Goal: Information Seeking & Learning: Understand process/instructions

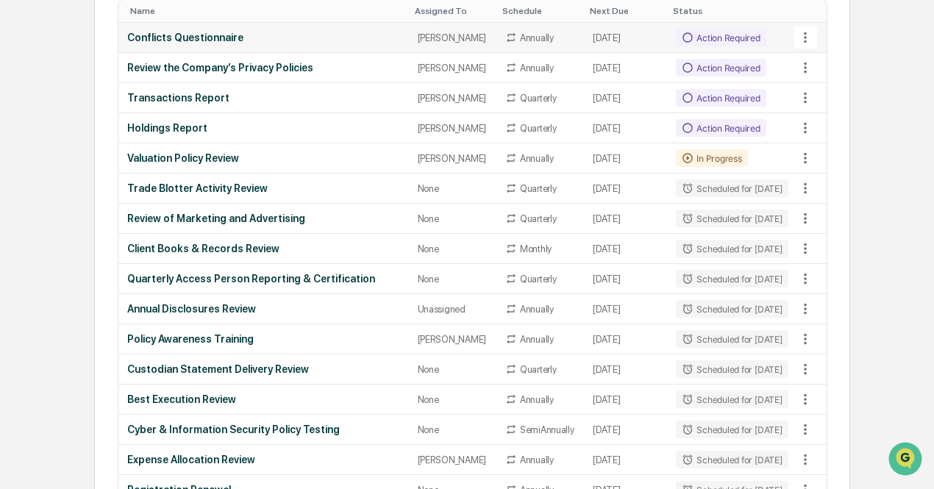
scroll to position [693, 0]
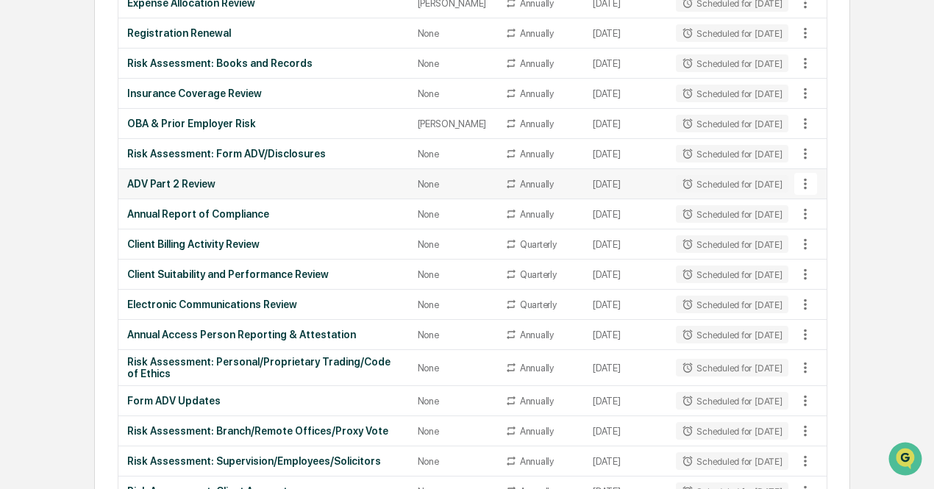
click at [820, 195] on div at bounding box center [811, 184] width 29 height 22
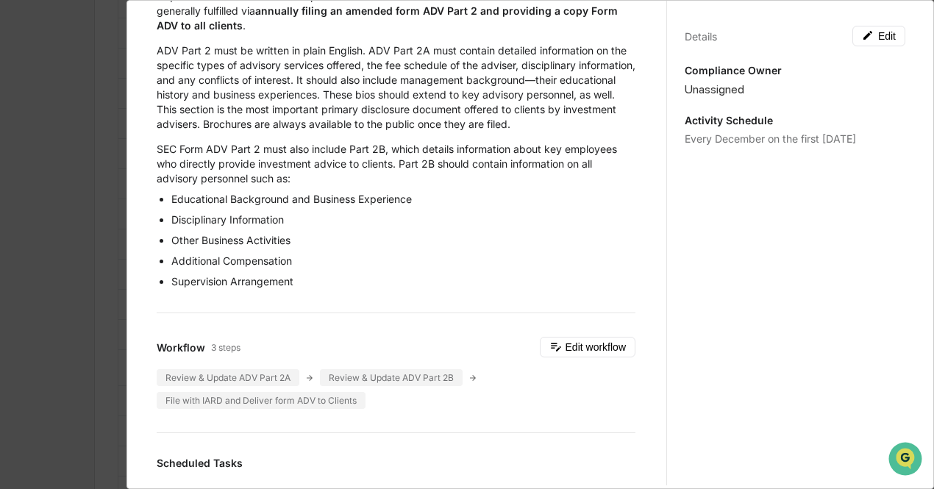
scroll to position [0, 0]
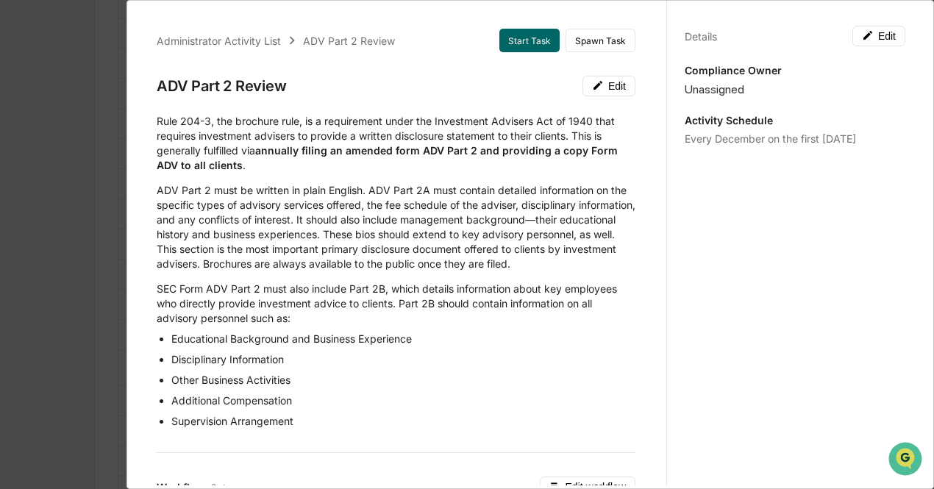
click at [365, 182] on div "Rule 204-3, the brochure rule, is a requirement under the Investment Advisers A…" at bounding box center [396, 271] width 479 height 315
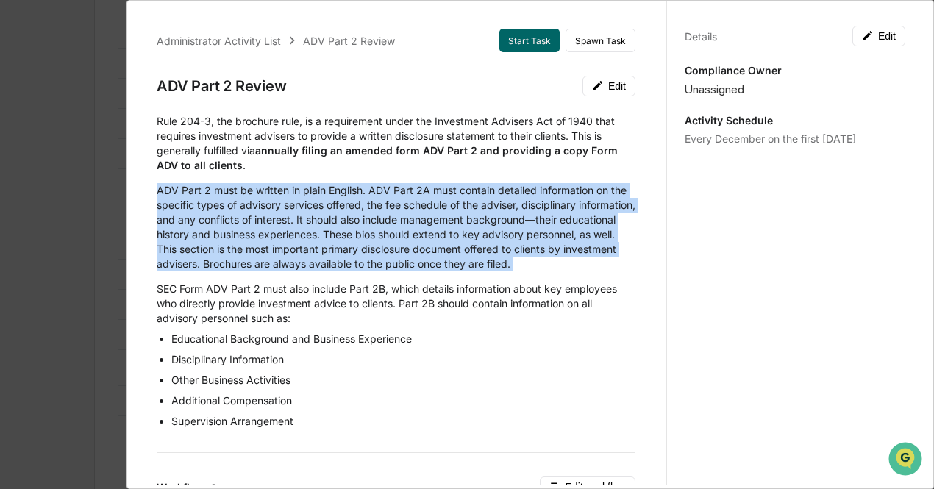
click at [365, 182] on div "Rule 204-3, the brochure rule, is a requirement under the Investment Advisers A…" at bounding box center [396, 271] width 479 height 315
click at [381, 231] on p "ADV Part 2 must be written in plain English. ADV Part 2A must contain detailed …" at bounding box center [396, 227] width 479 height 88
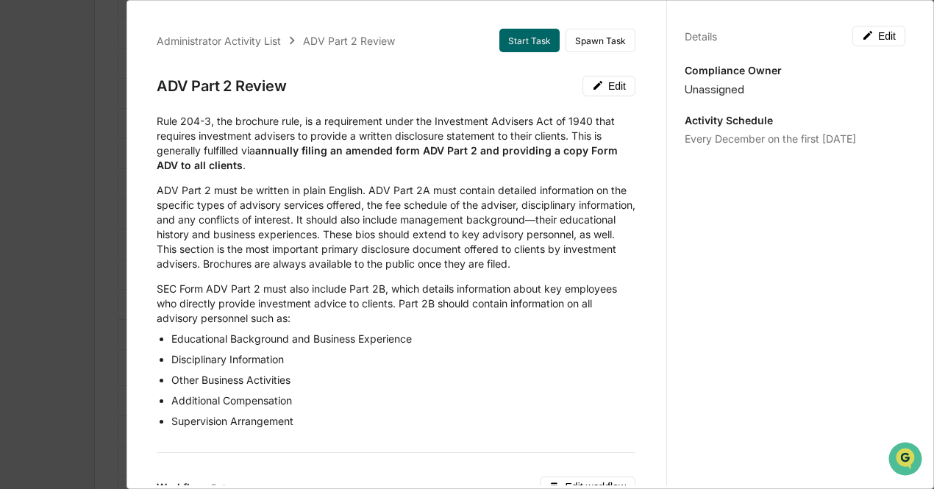
click at [419, 154] on strong "annually filing an amended form ADV Part 2 and providing a copy Form ADV to all…" at bounding box center [387, 157] width 461 height 27
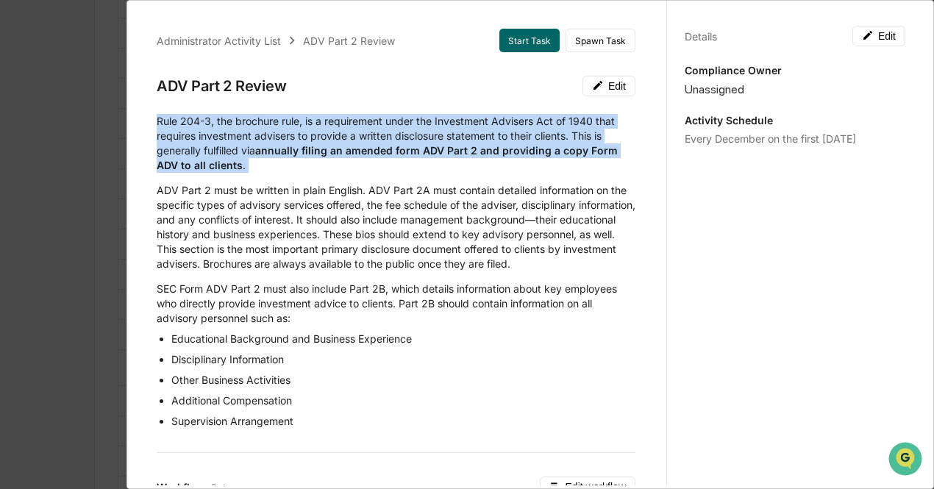
click at [419, 154] on strong "annually filing an amended form ADV Part 2 and providing a copy Form ADV to all…" at bounding box center [387, 157] width 461 height 27
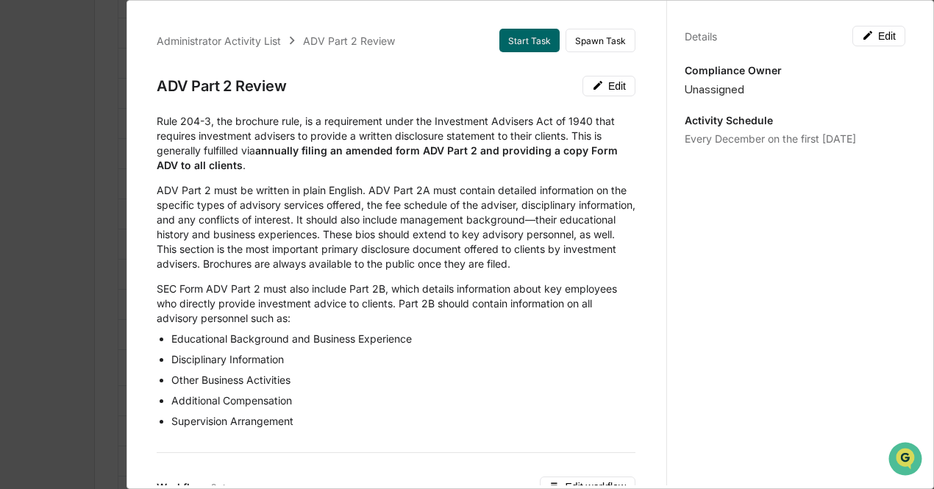
click at [418, 176] on div "Rule 204-3, the brochure rule, is a requirement under the Investment Advisers A…" at bounding box center [396, 271] width 479 height 315
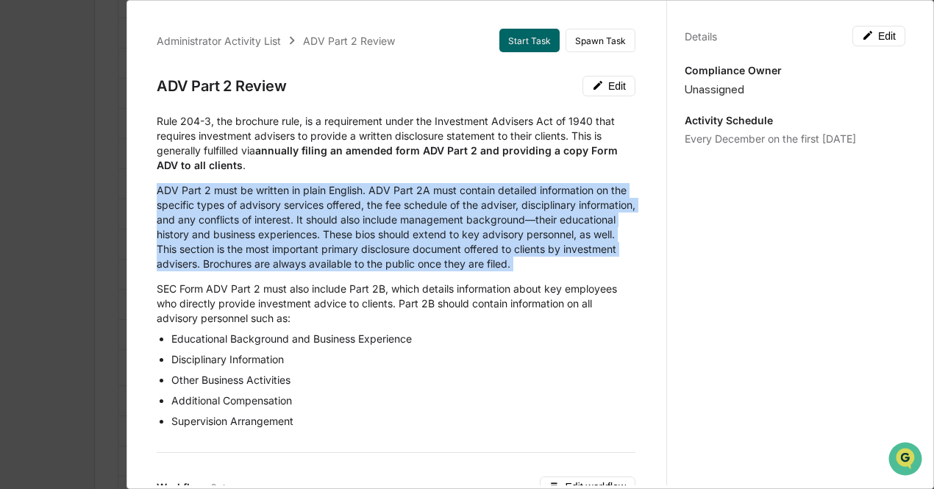
click at [418, 176] on div "Rule 204-3, the brochure rule, is a requirement under the Investment Advisers A…" at bounding box center [396, 271] width 479 height 315
click at [400, 210] on p "ADV Part 2 must be written in plain English. ADV Part 2A must contain detailed …" at bounding box center [396, 227] width 479 height 88
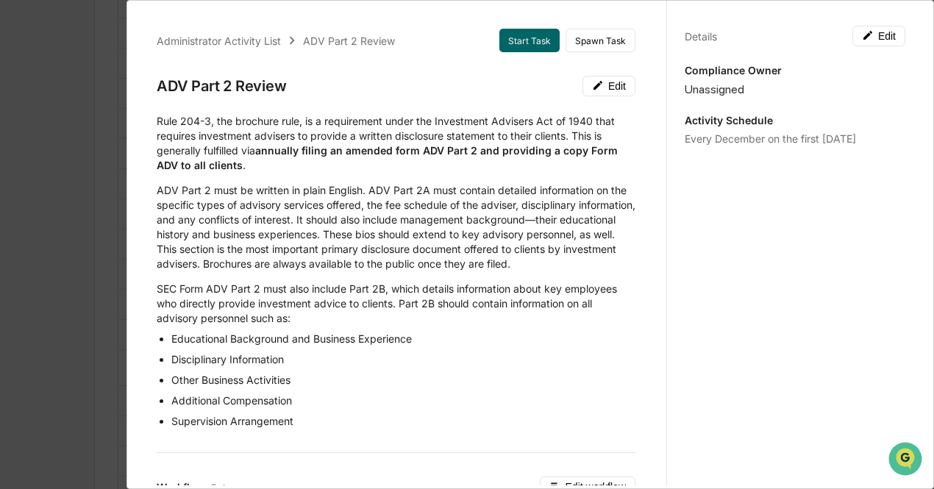
click at [204, 155] on p "Rule 204-3, the brochure rule, is a requirement under the Investment Advisers A…" at bounding box center [396, 143] width 479 height 59
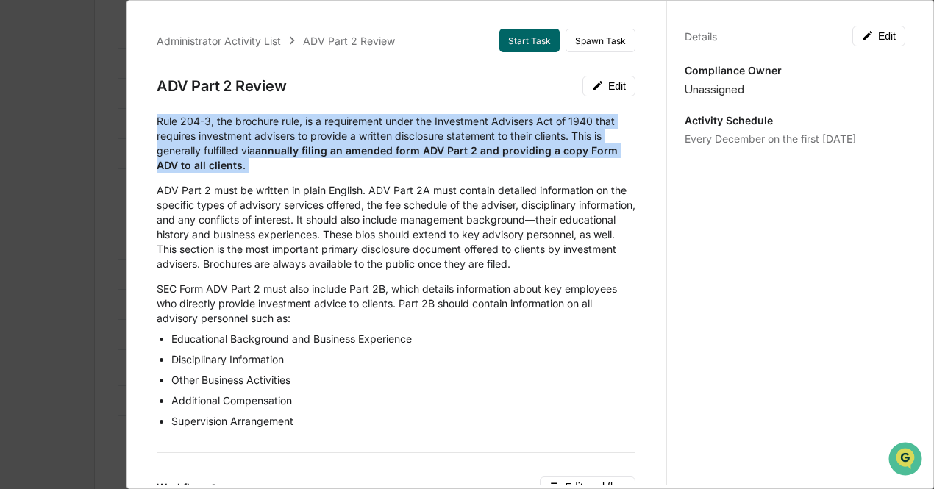
click at [204, 155] on p "Rule 204-3, the brochure rule, is a requirement under the Investment Advisers A…" at bounding box center [396, 143] width 479 height 59
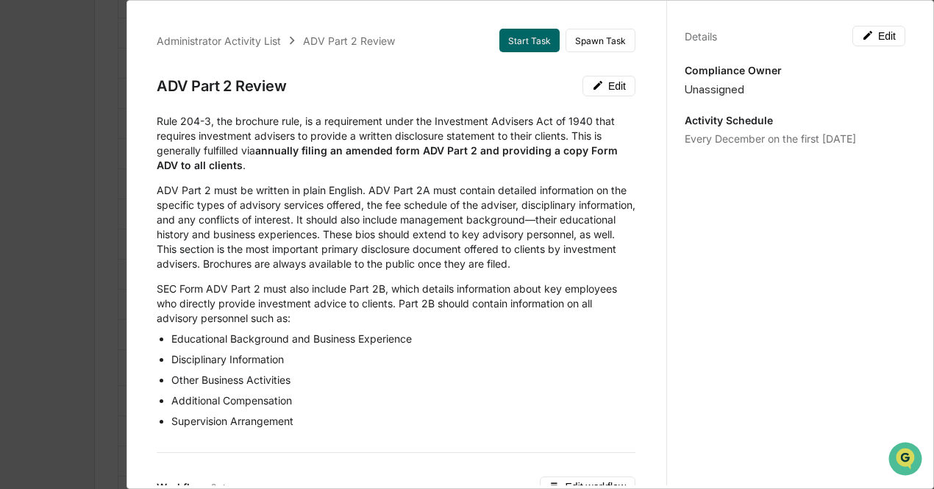
click at [54, 191] on div "Administrator Activity List ADV Part 2 Review Start Task Spawn Task ADV Part 2 …" at bounding box center [467, 244] width 934 height 489
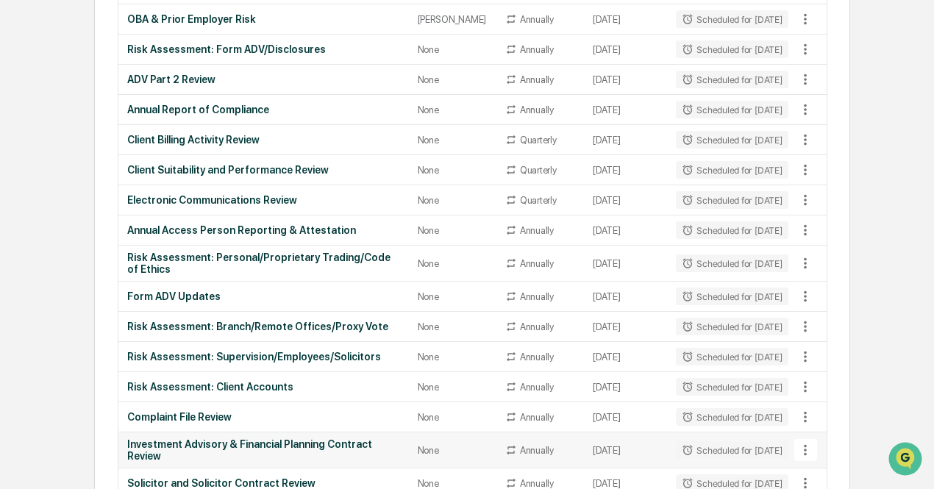
scroll to position [766, 0]
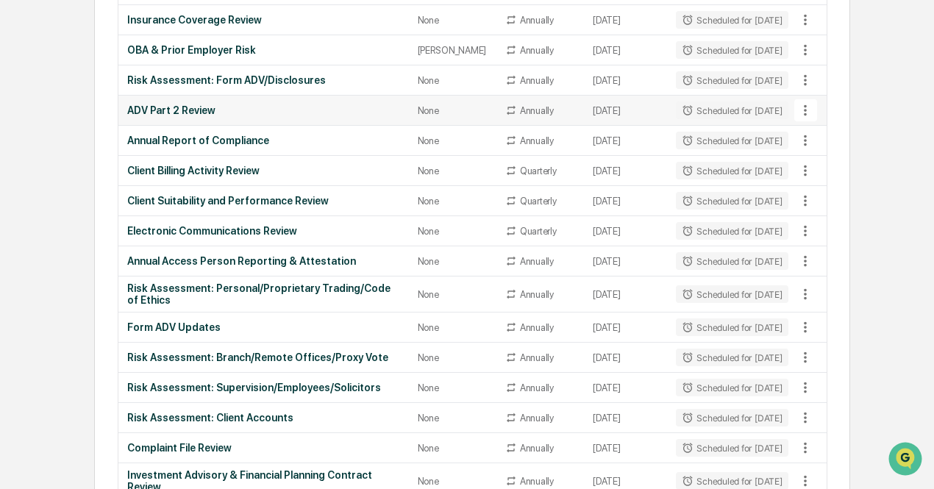
click at [259, 116] on div "ADV Part 2 Review" at bounding box center [263, 110] width 273 height 12
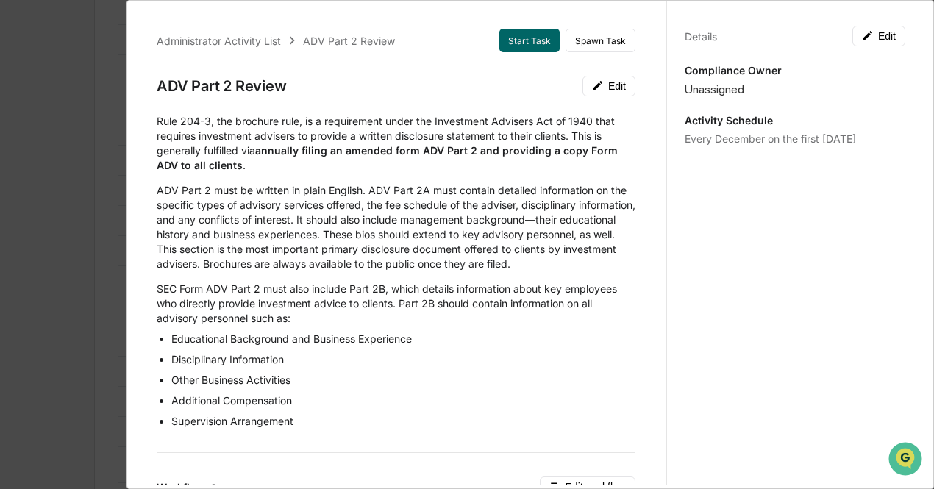
scroll to position [594, 0]
click at [243, 83] on div "ADV Part 2 Review" at bounding box center [222, 86] width 130 height 18
copy div "ADV Part 2 Review"
